Goal: Information Seeking & Learning: Find specific fact

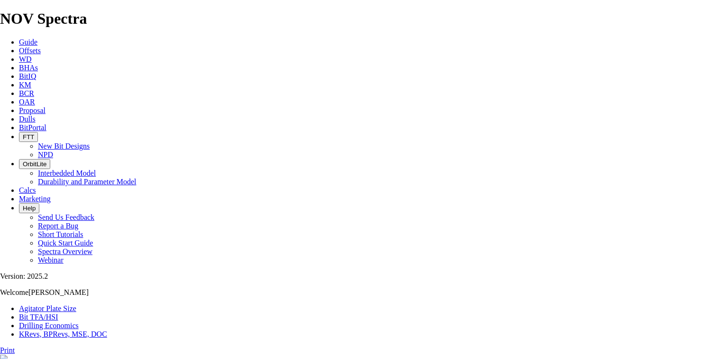
select select "number:11"
select select "number:10"
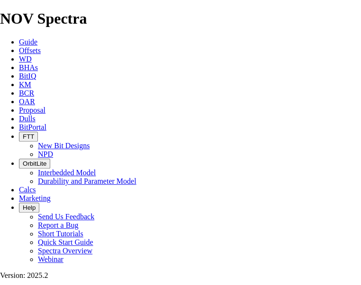
click at [19, 115] on icon at bounding box center [19, 119] width 0 height 8
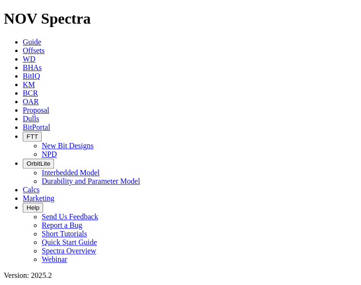
click at [173, 42] on body "Spectra is built to be used with Google Chrome. Please switch browsers. NOV Spe…" at bounding box center [181, 183] width 354 height 346
type input "A314718"
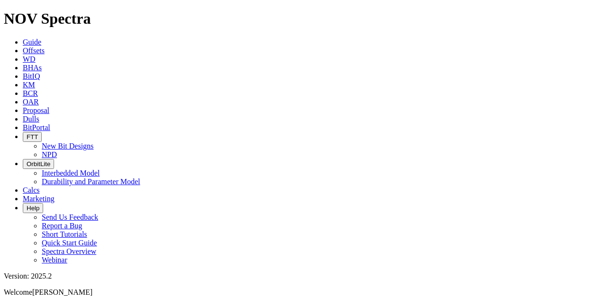
click at [40, 186] on link "Calcs" at bounding box center [31, 190] width 17 height 8
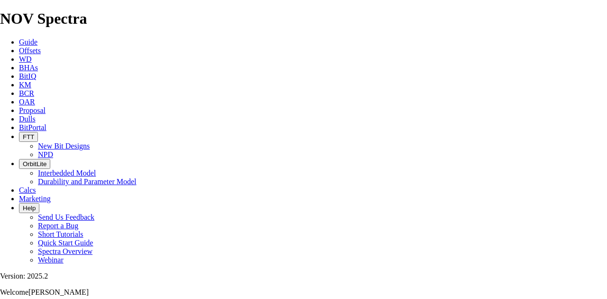
type input "12.25"
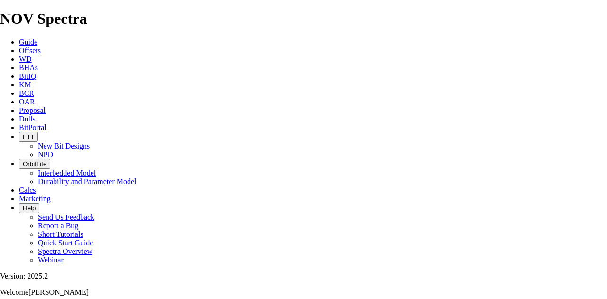
type input "900"
type input "8.34"
drag, startPoint x: 215, startPoint y: 186, endPoint x: 233, endPoint y: 186, distance: 17.5
type input "9"
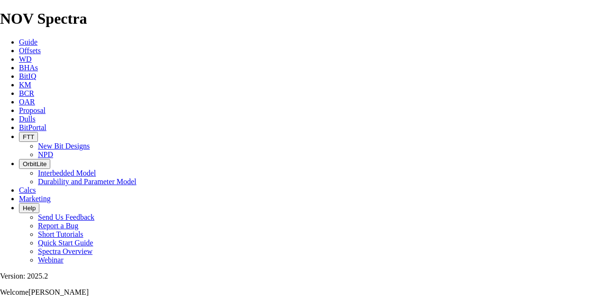
select select "number:14"
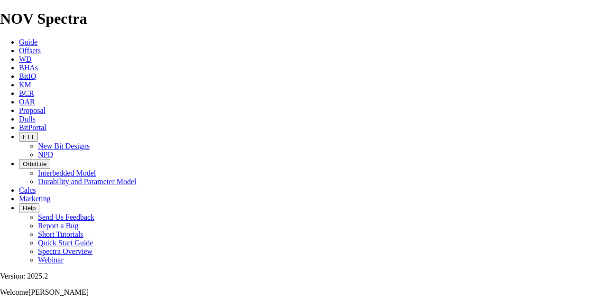
select select "number:14"
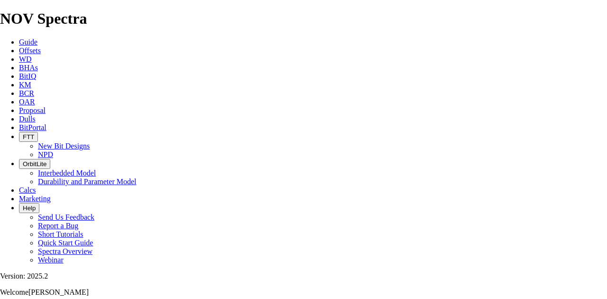
select select "number:14"
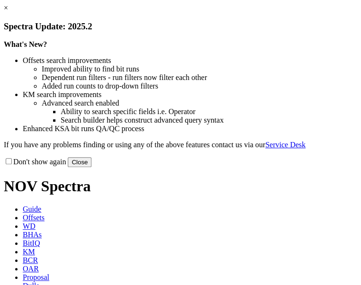
click at [92, 167] on button "Close" at bounding box center [80, 162] width 24 height 10
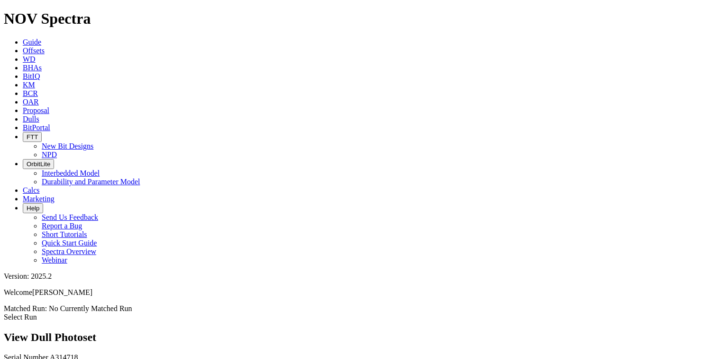
scroll to position [38, 0]
drag, startPoint x: 52, startPoint y: 225, endPoint x: 46, endPoint y: 227, distance: 6.9
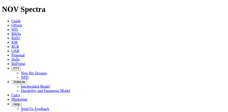
scroll to position [759, 0]
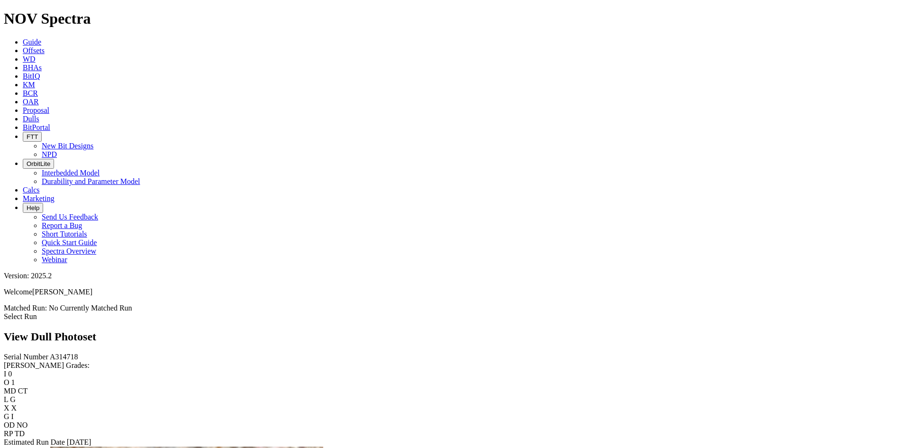
click at [45, 46] on span "Offsets" at bounding box center [34, 50] width 22 height 8
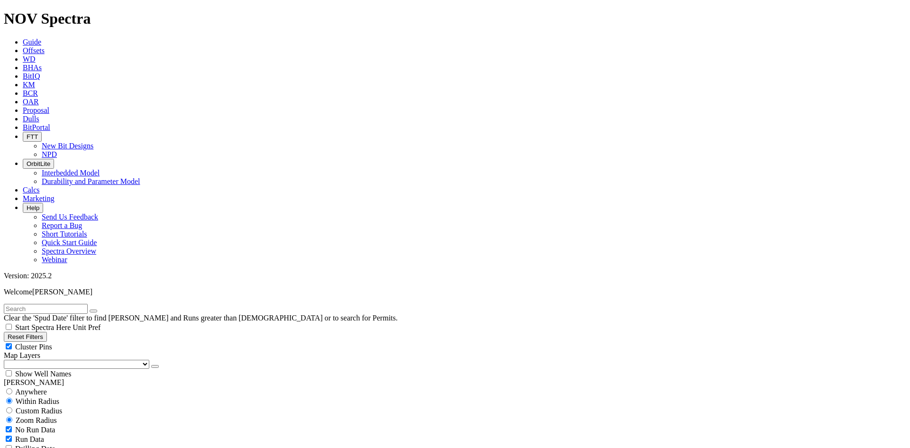
click at [88, 285] on input "text" at bounding box center [46, 309] width 84 height 10
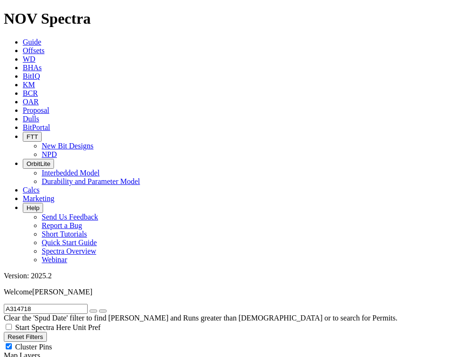
type input "A314718"
click at [99, 285] on button "submit" at bounding box center [103, 311] width 8 height 3
click at [103, 285] on icon "submit" at bounding box center [103, 311] width 0 height 0
drag, startPoint x: 49, startPoint y: 39, endPoint x: -5, endPoint y: 40, distance: 53.6
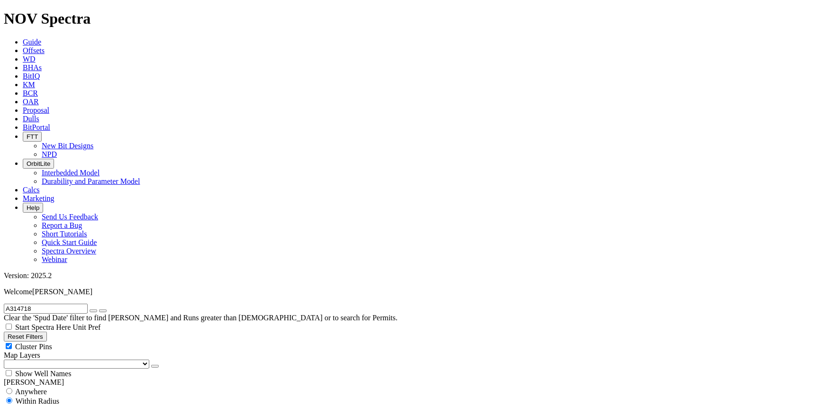
click at [50, 123] on span "BitPortal" at bounding box center [37, 127] width 28 height 8
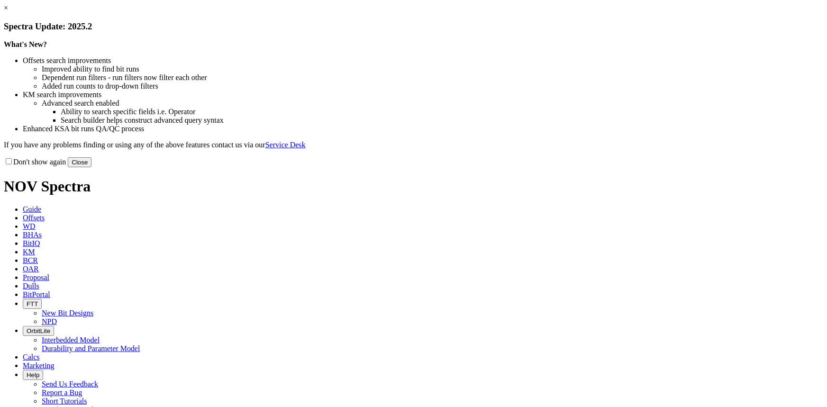
click at [92, 167] on button "Close" at bounding box center [80, 162] width 24 height 10
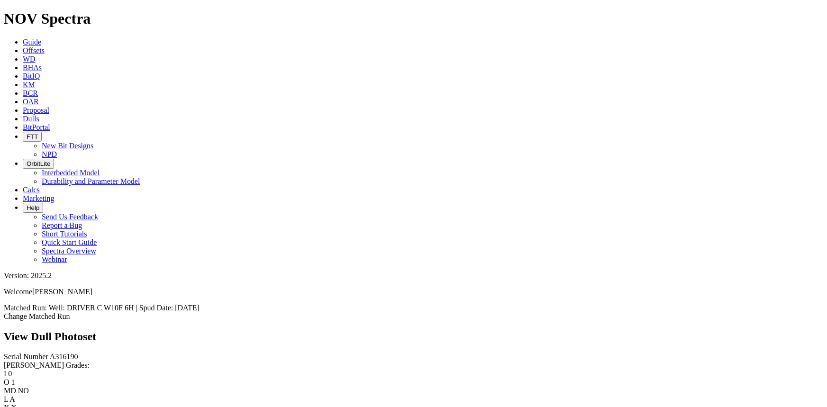
scroll to position [172, 0]
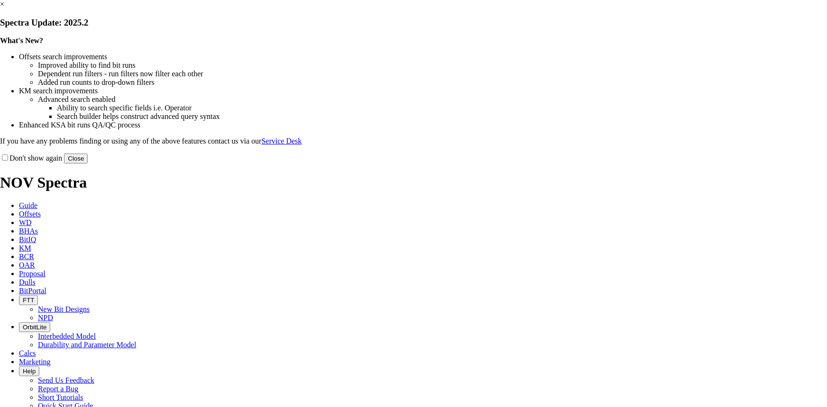
click at [88, 164] on button "Close" at bounding box center [76, 159] width 24 height 10
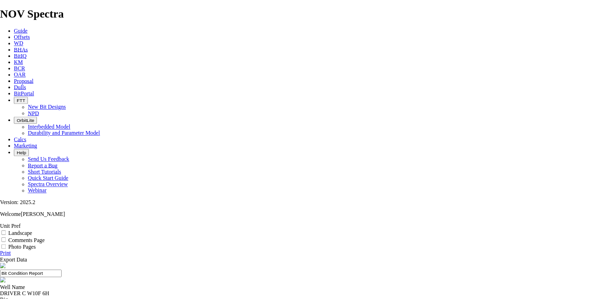
scroll to position [129, 0]
